Goal: Use online tool/utility: Utilize a website feature to perform a specific function

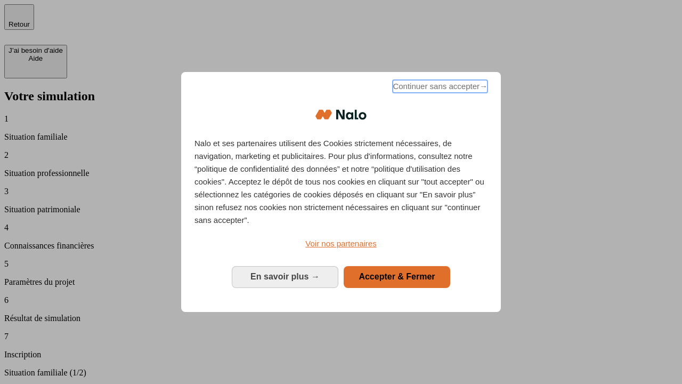
click at [439, 88] on span "Continuer sans accepter →" at bounding box center [440, 86] width 95 height 13
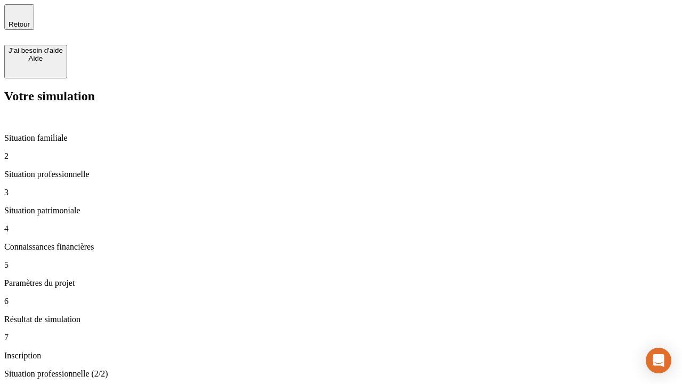
type input "70 000"
type input "1 000"
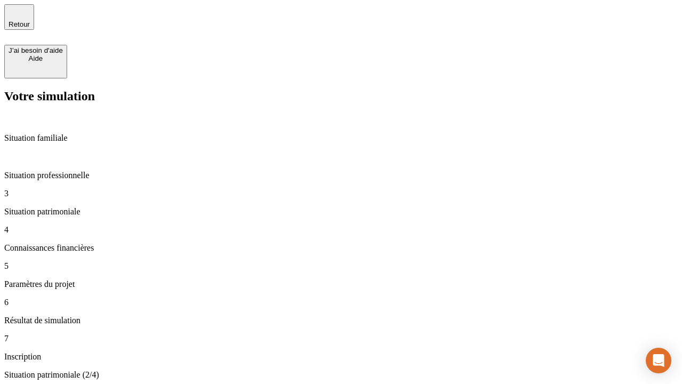
type input "800"
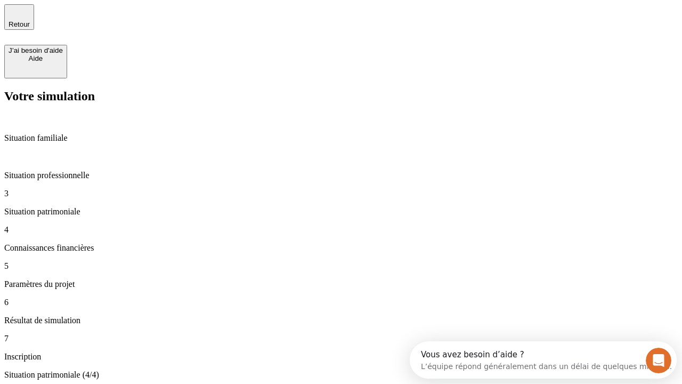
type input "6"
type input "400"
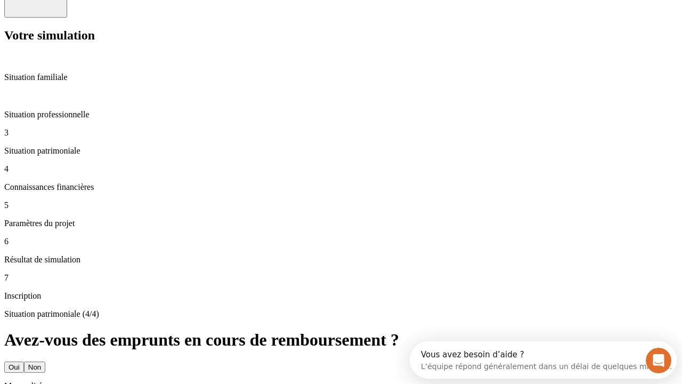
type input "3"
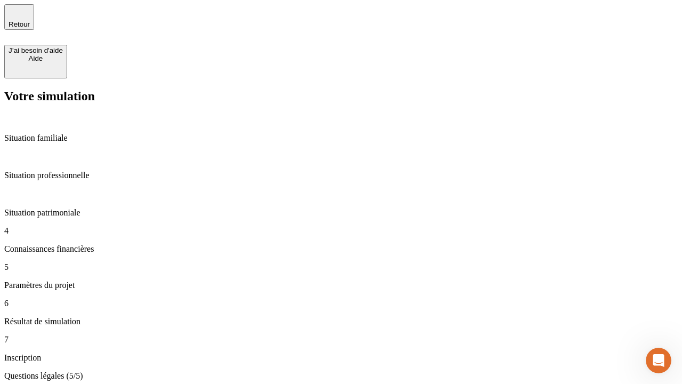
type input "35"
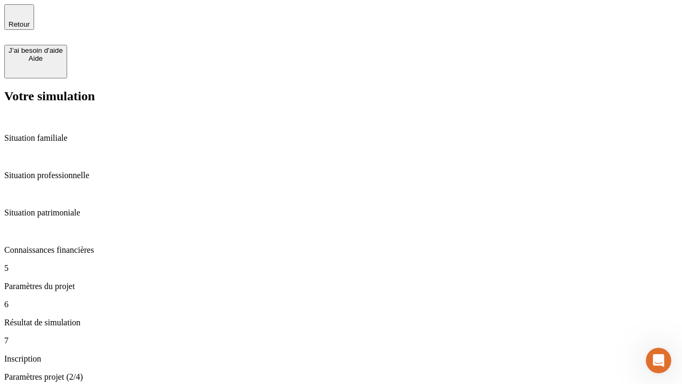
type input "500"
type input "640"
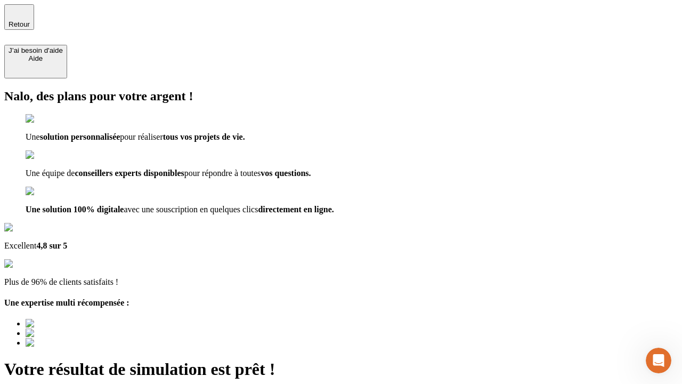
scroll to position [7, 0]
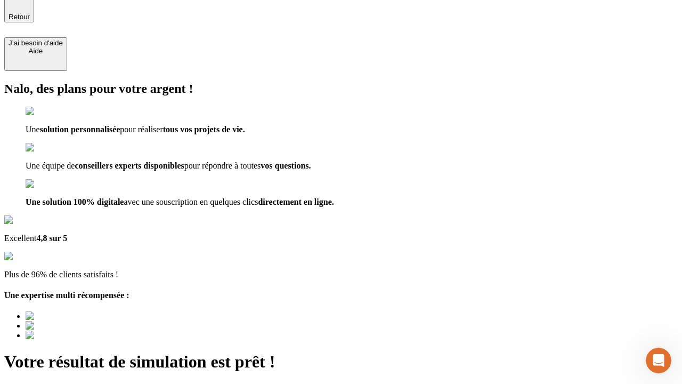
type input "[EMAIL_ADDRESS][DOMAIN_NAME]"
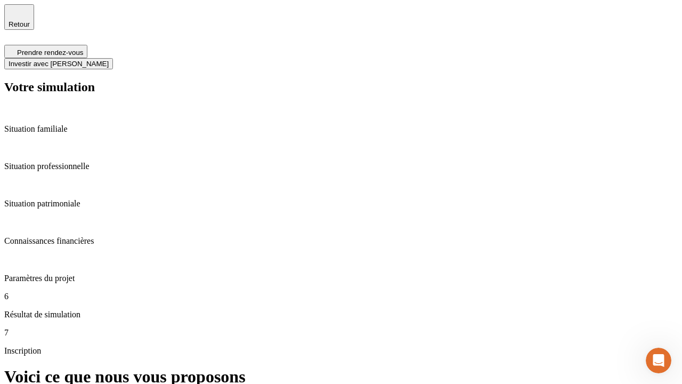
click at [109, 60] on span "Investir avec [PERSON_NAME]" at bounding box center [59, 64] width 100 height 8
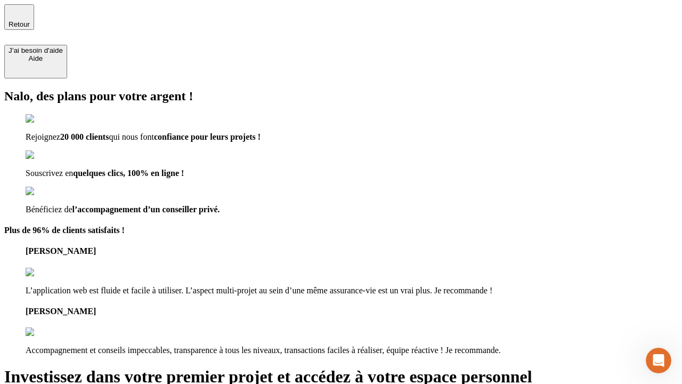
type input "abc"
